Goal: Task Accomplishment & Management: Use online tool/utility

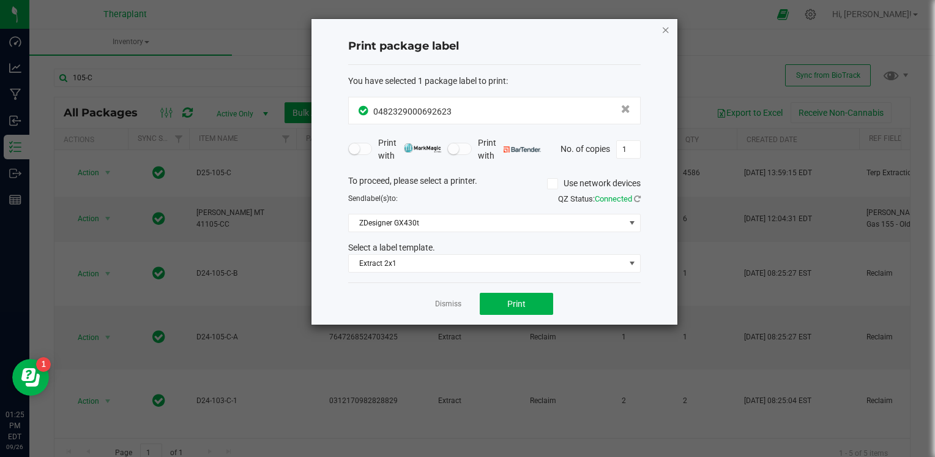
click at [663, 26] on icon "button" at bounding box center [666, 29] width 9 height 15
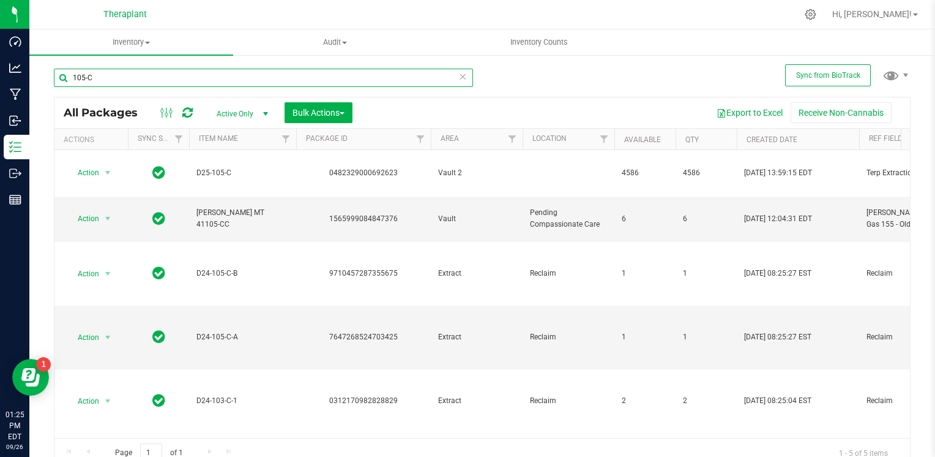
click at [140, 83] on input "105-C" at bounding box center [263, 78] width 419 height 18
type input "1"
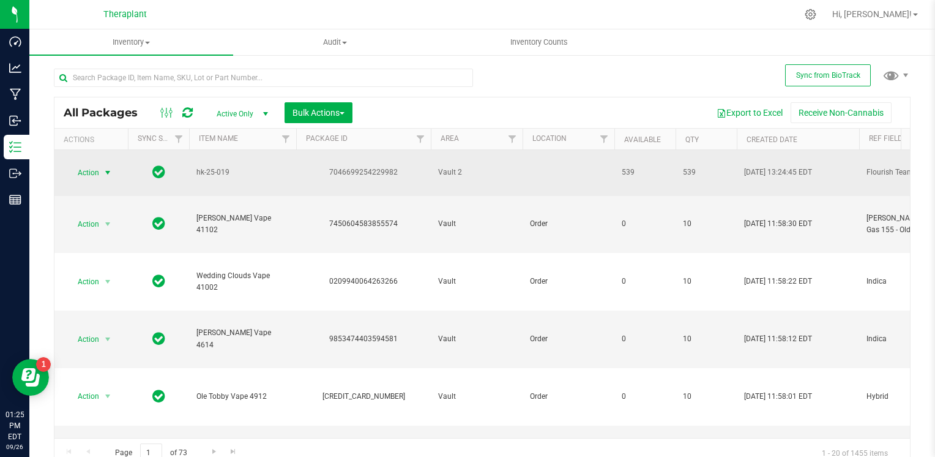
drag, startPoint x: 140, startPoint y: 83, endPoint x: 110, endPoint y: 166, distance: 88.3
click at [110, 168] on span "select" at bounding box center [108, 173] width 10 height 10
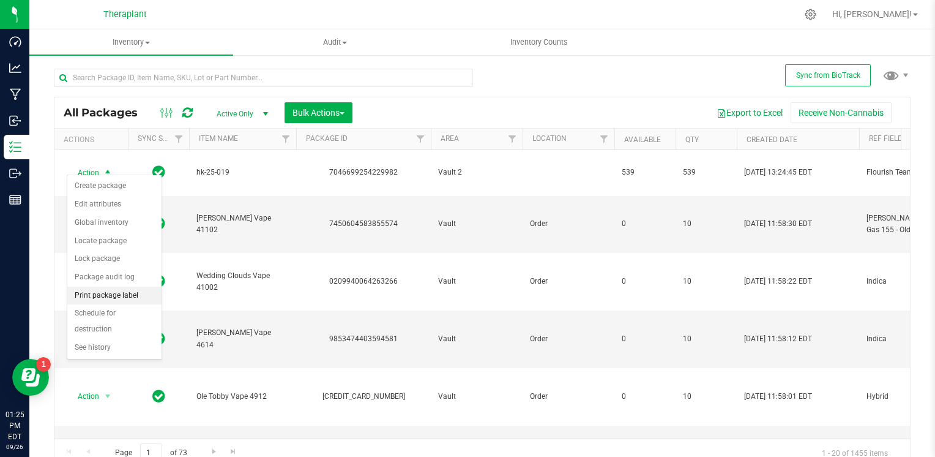
click at [102, 291] on li "Print package label" at bounding box center [114, 295] width 94 height 18
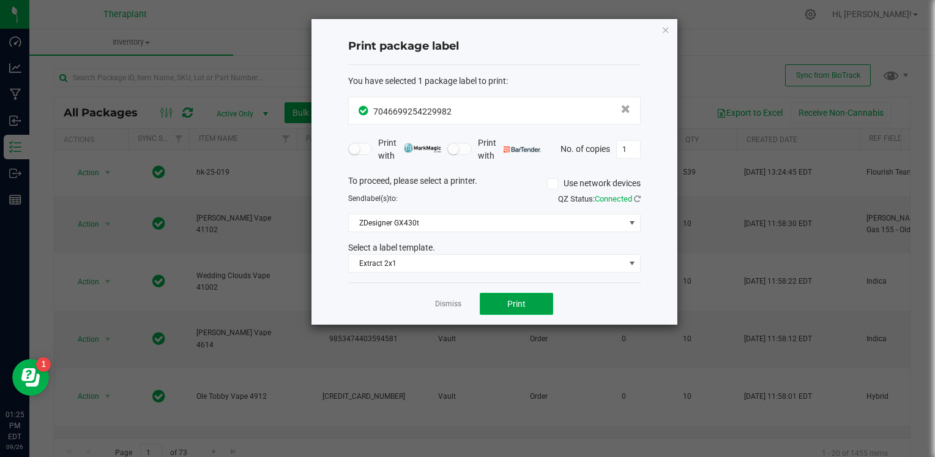
click at [492, 298] on button "Print" at bounding box center [516, 304] width 73 height 22
click at [179, 214] on ngb-modal-window "Print package label You have selected 1 package label to print : 70466992542299…" at bounding box center [472, 228] width 944 height 457
